Goal: Use online tool/utility: Utilize a website feature to perform a specific function

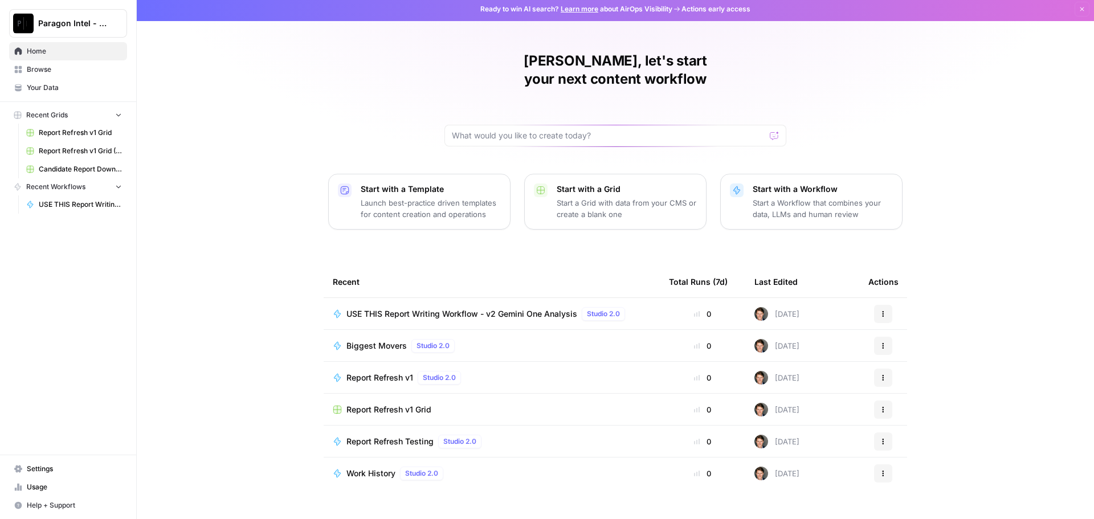
scroll to position [5, 0]
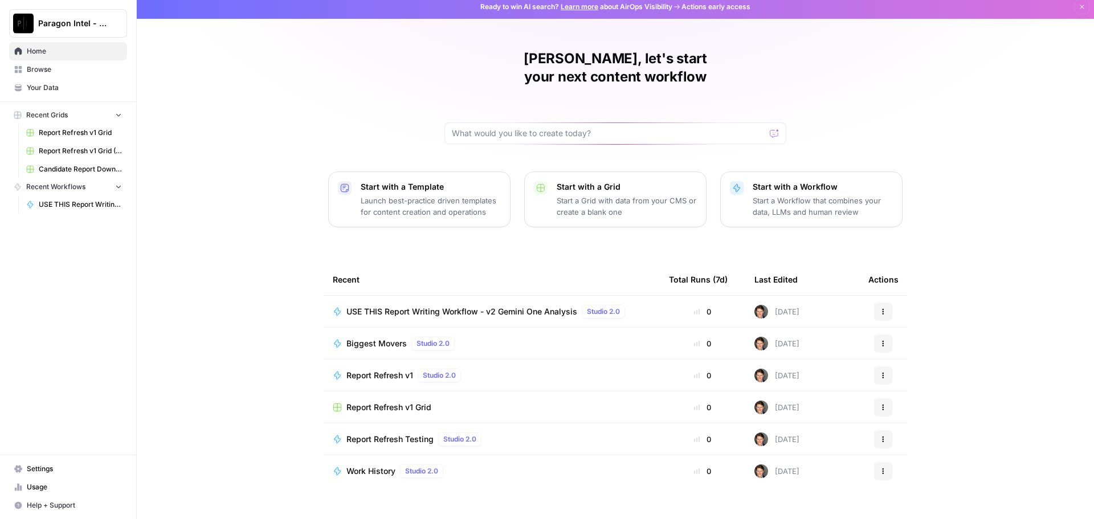
click at [415, 306] on span "USE THIS Report Writing Workflow - v2 Gemini One Analysis" at bounding box center [462, 311] width 231 height 11
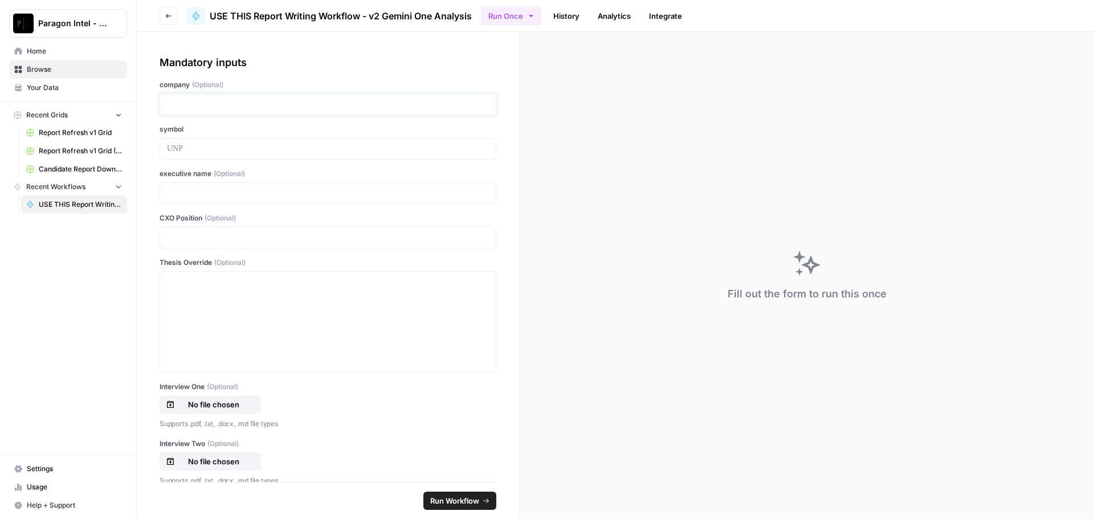
click at [180, 107] on p at bounding box center [328, 104] width 322 height 11
